Goal: Transaction & Acquisition: Purchase product/service

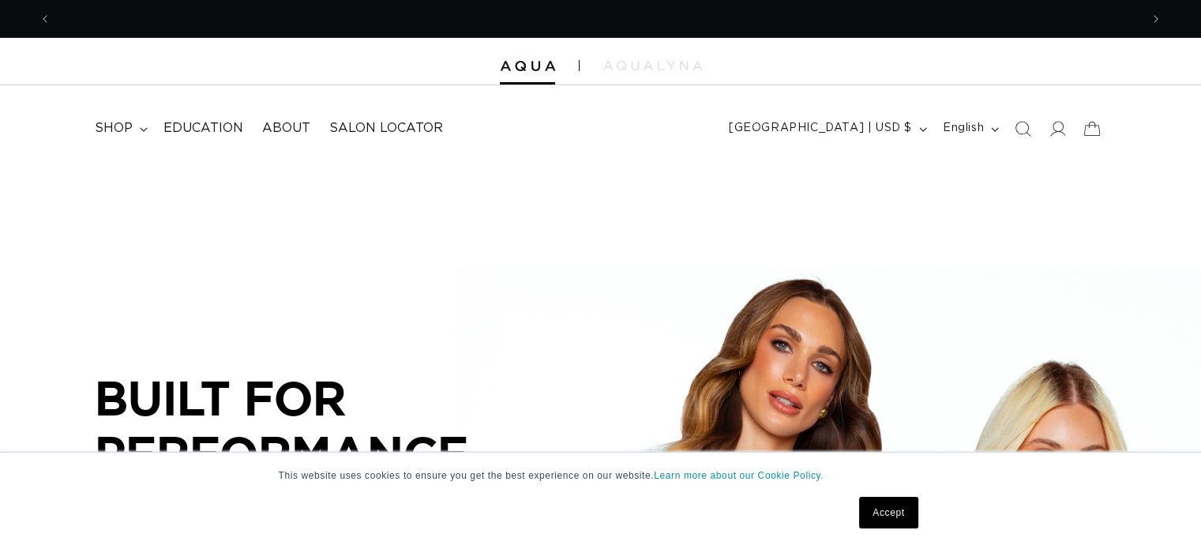
click at [876, 517] on link "Accept" at bounding box center [888, 513] width 58 height 32
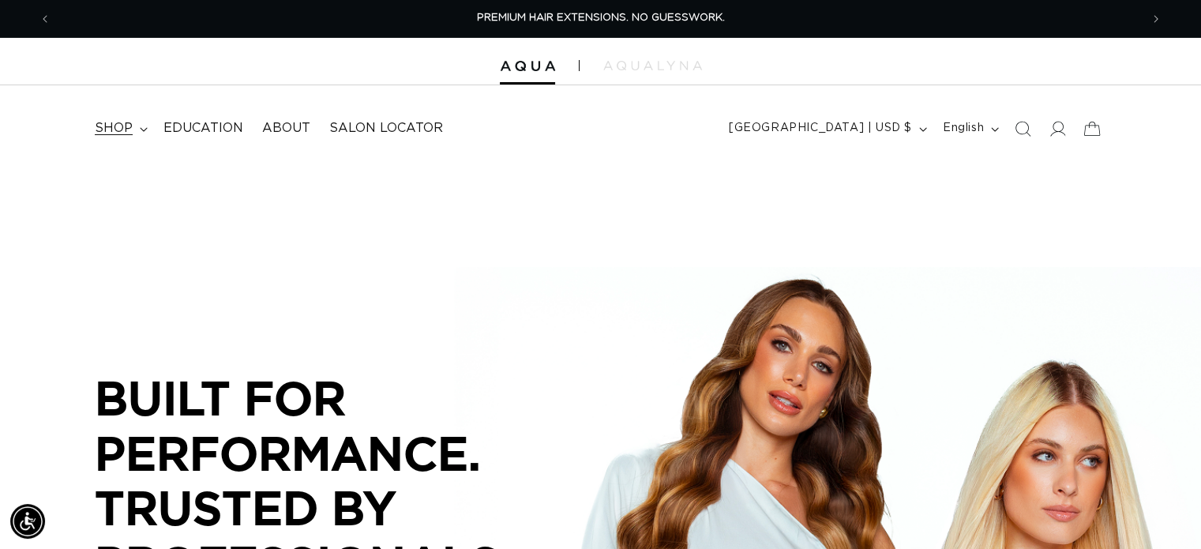
click at [132, 127] on summary "shop" at bounding box center [119, 129] width 69 height 36
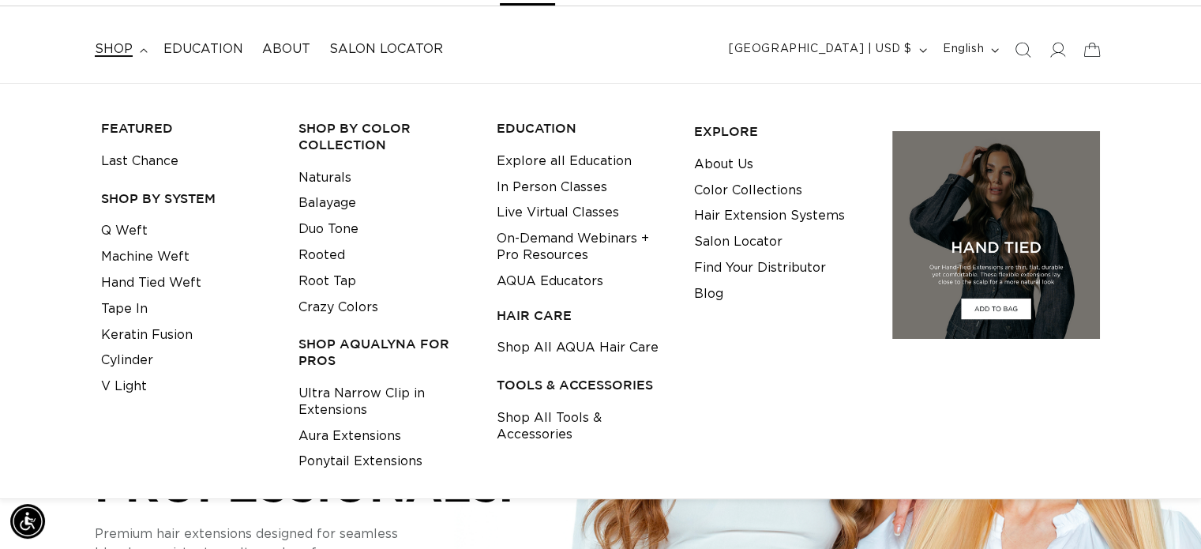
scroll to position [0, 1089]
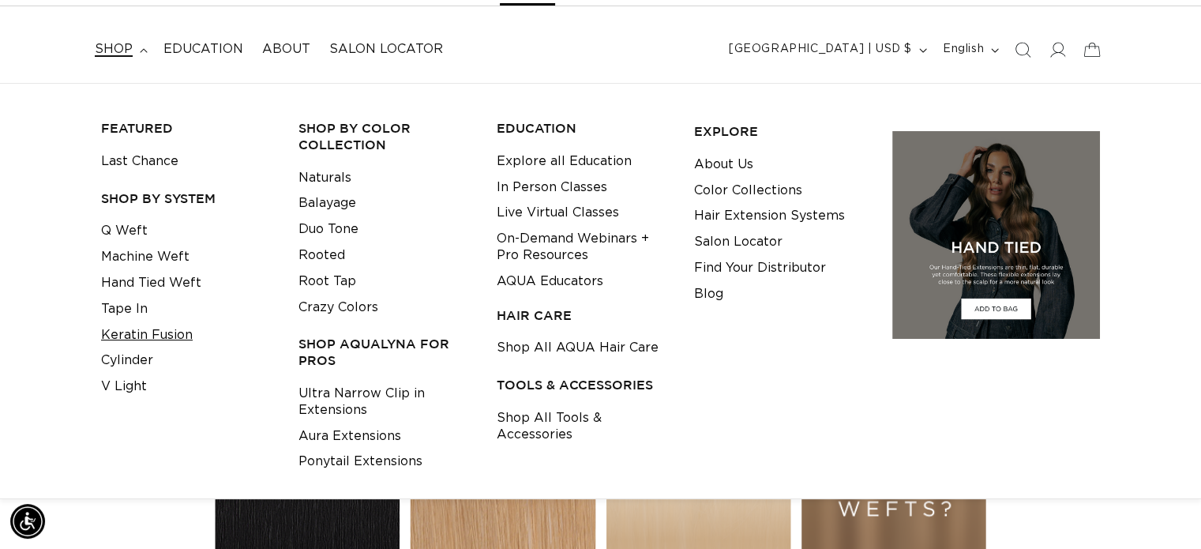
click at [147, 335] on link "Keratin Fusion" at bounding box center [147, 335] width 92 height 26
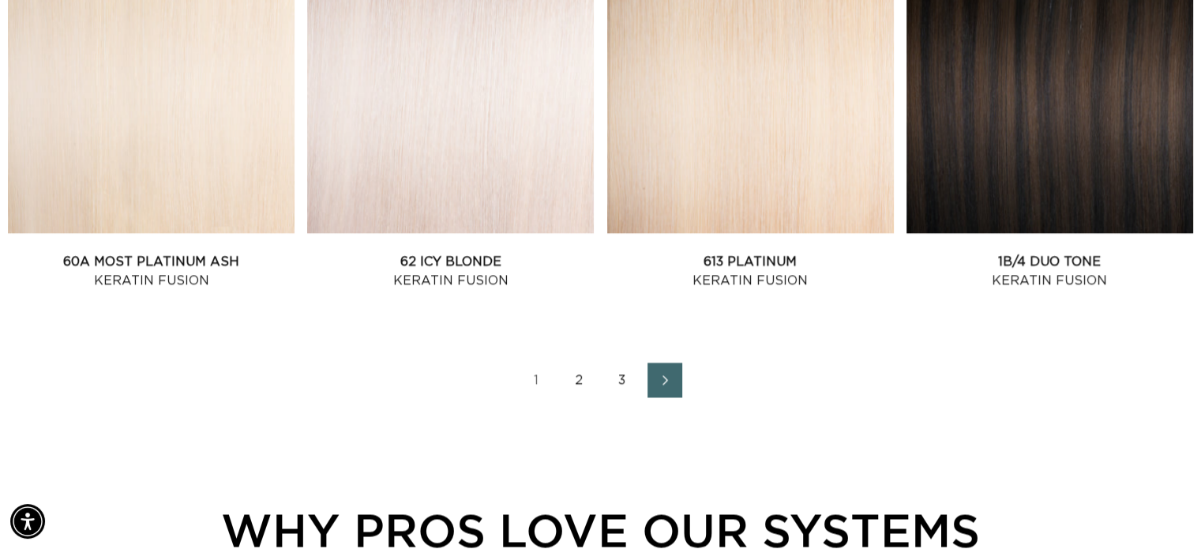
scroll to position [0, 2177]
click at [581, 376] on link "2" at bounding box center [579, 379] width 35 height 35
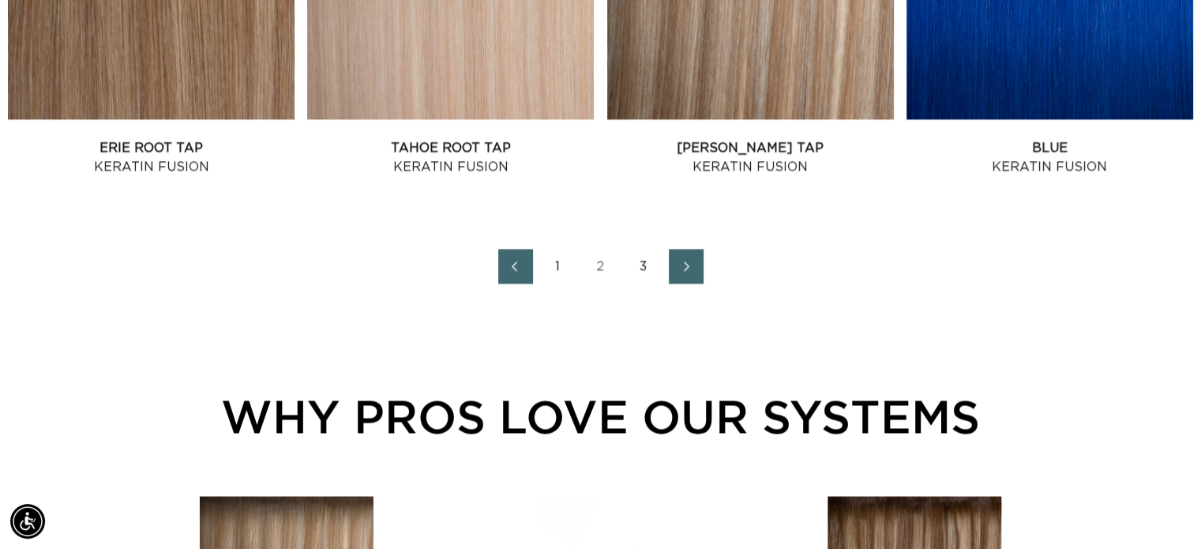
scroll to position [2369, 0]
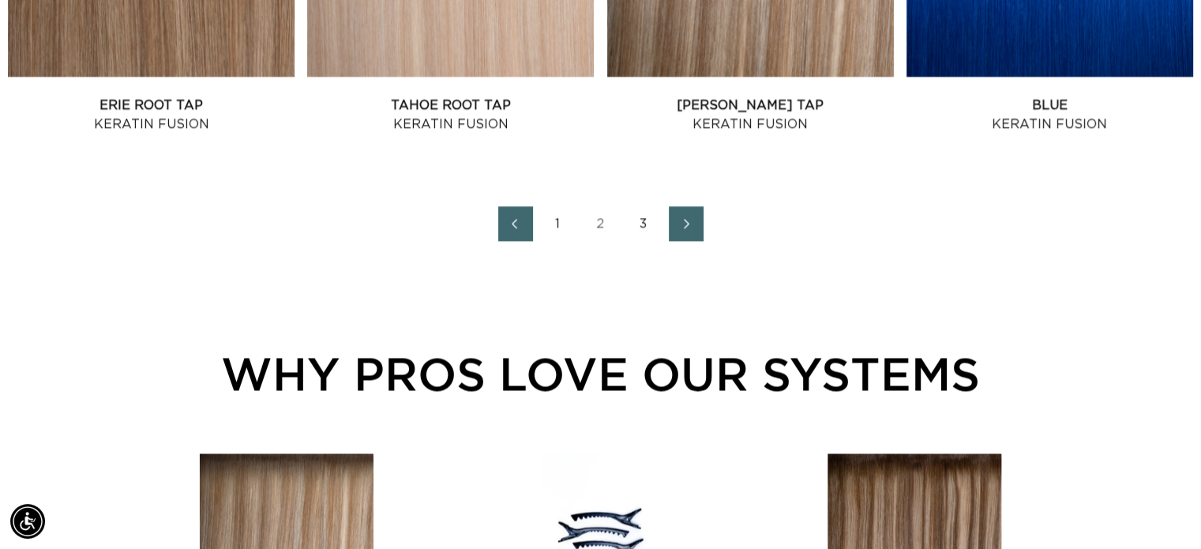
click at [644, 223] on link "3" at bounding box center [643, 223] width 35 height 35
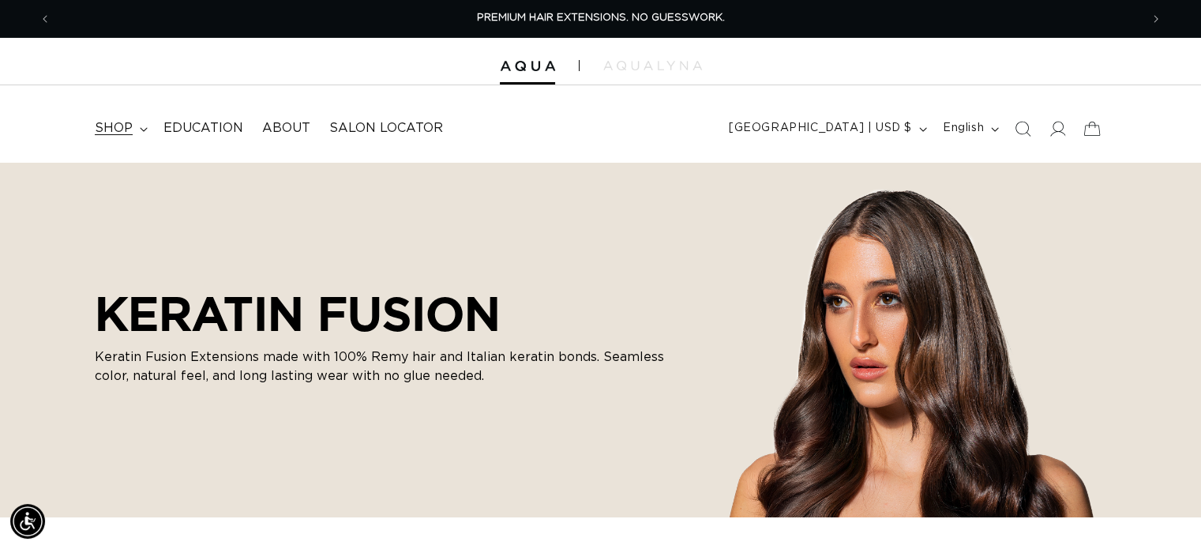
click at [148, 132] on summary "shop" at bounding box center [119, 129] width 69 height 36
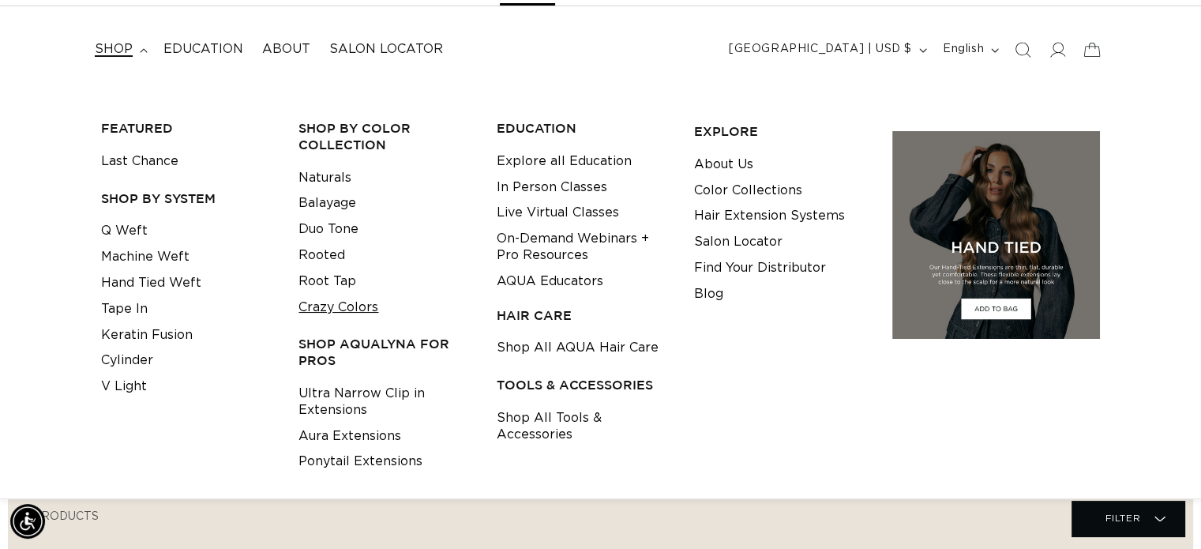
scroll to position [0, 2177]
click at [319, 304] on link "Crazy Colors" at bounding box center [338, 308] width 80 height 26
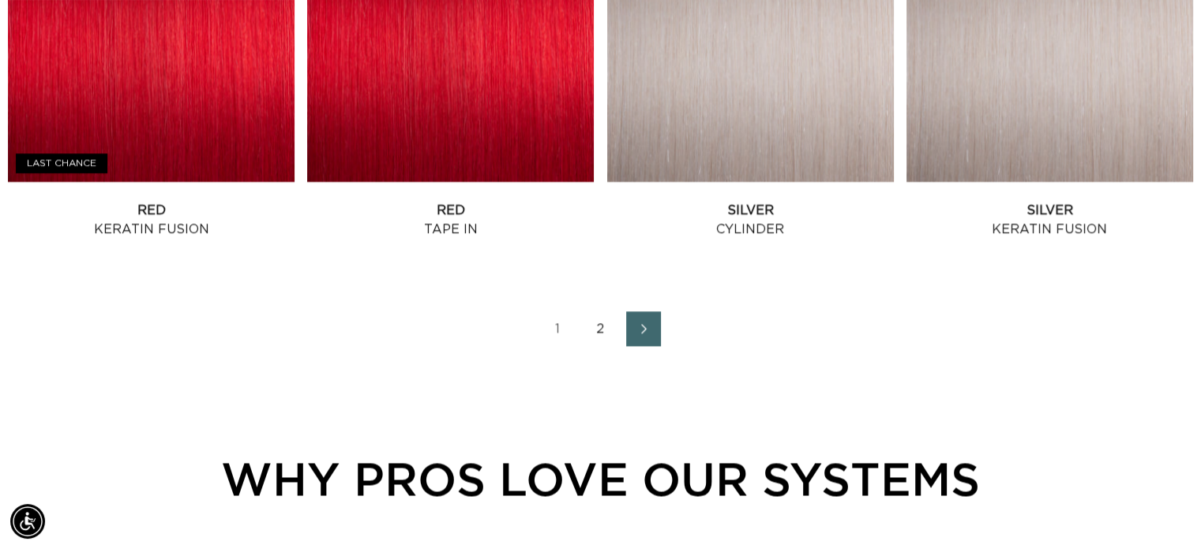
scroll to position [2290, 0]
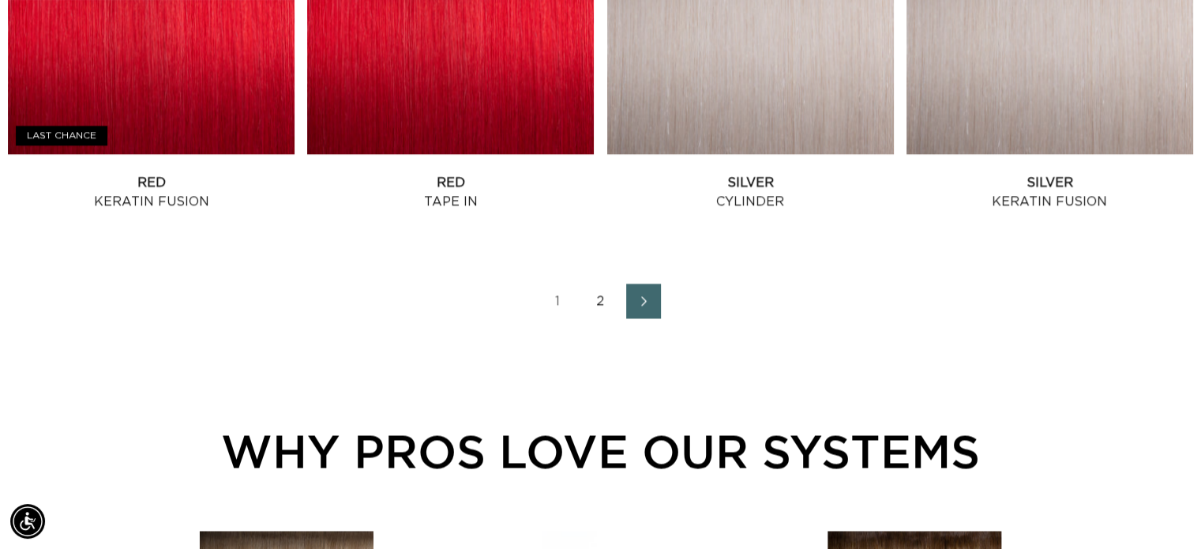
drag, startPoint x: 595, startPoint y: 297, endPoint x: 572, endPoint y: 278, distance: 29.7
click at [595, 298] on link "2" at bounding box center [601, 300] width 35 height 35
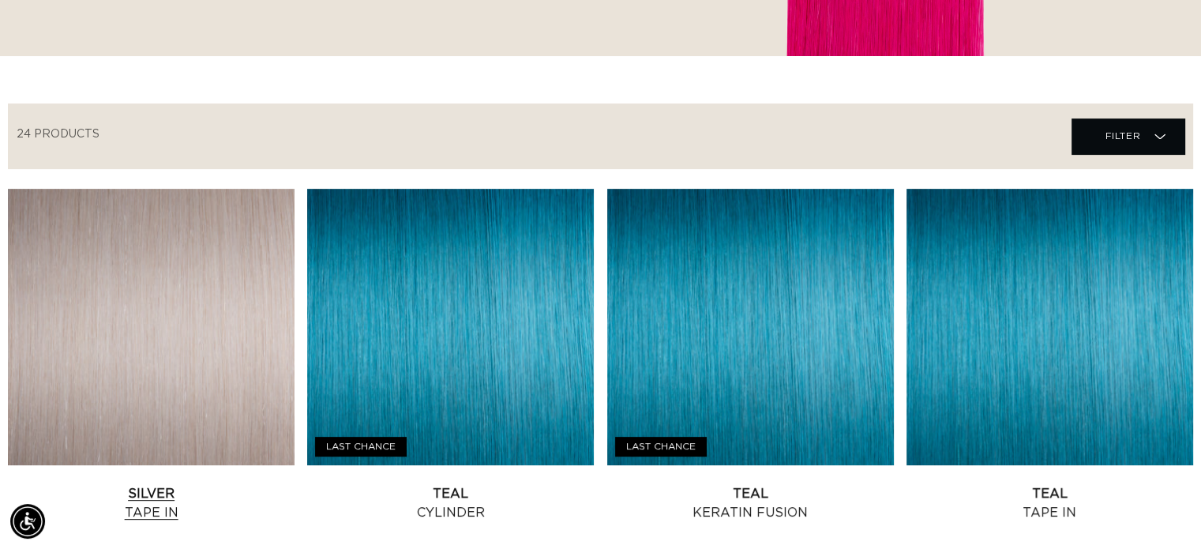
scroll to position [632, 0]
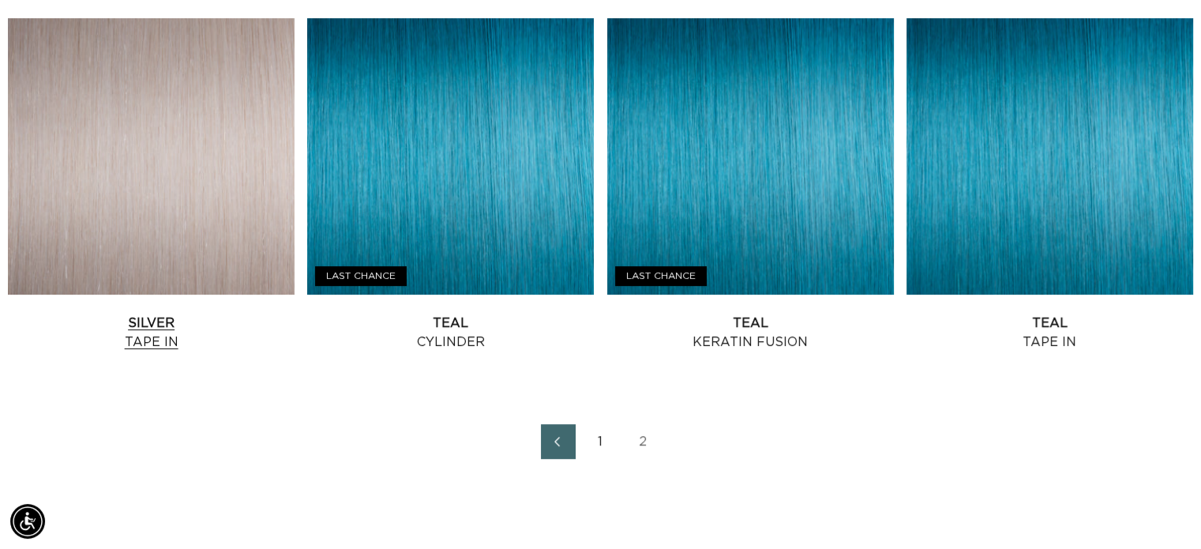
click at [107, 313] on link "Silver Tape In" at bounding box center [151, 332] width 287 height 38
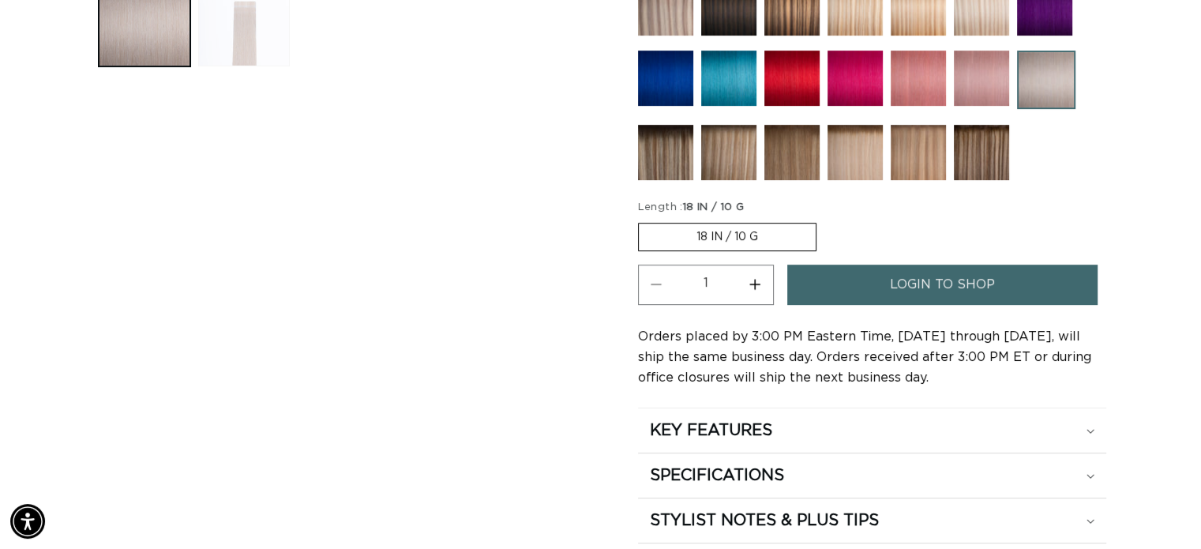
scroll to position [0, 2177]
